Goal: Task Accomplishment & Management: Manage account settings

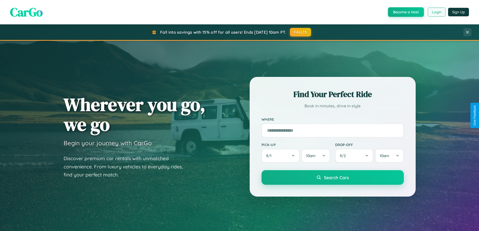
click at [437, 12] on button "Login" at bounding box center [437, 12] width 18 height 9
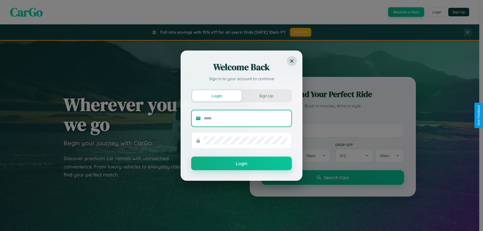
click at [246, 118] on input "text" at bounding box center [246, 118] width 84 height 8
type input "**********"
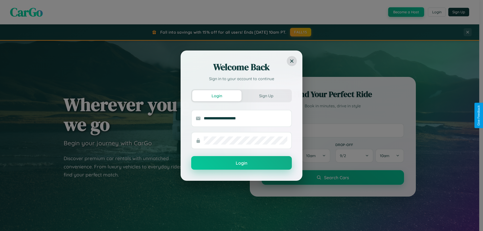
click at [242, 163] on button "Login" at bounding box center [241, 163] width 101 height 14
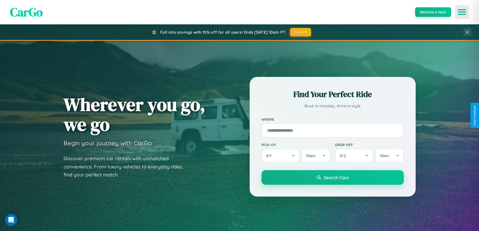
click at [462, 12] on icon "Open menu" at bounding box center [462, 12] width 7 height 5
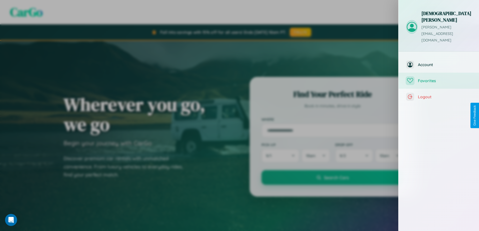
click at [439, 78] on span "Favorites" at bounding box center [445, 80] width 54 height 5
